Goal: Information Seeking & Learning: Learn about a topic

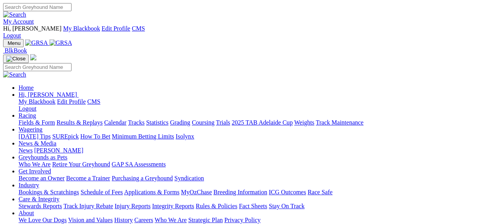
click at [37, 119] on link "Fields & Form" at bounding box center [37, 122] width 36 height 7
